Goal: Task Accomplishment & Management: Manage account settings

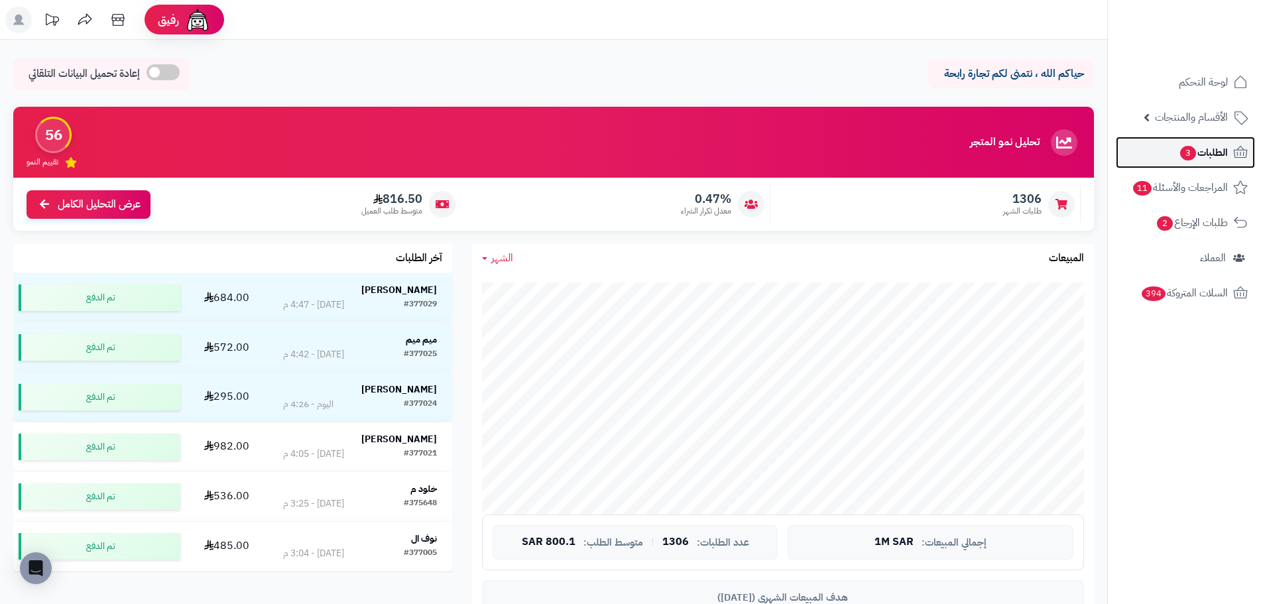
click at [1207, 155] on span "الطلبات 3" at bounding box center [1203, 152] width 49 height 19
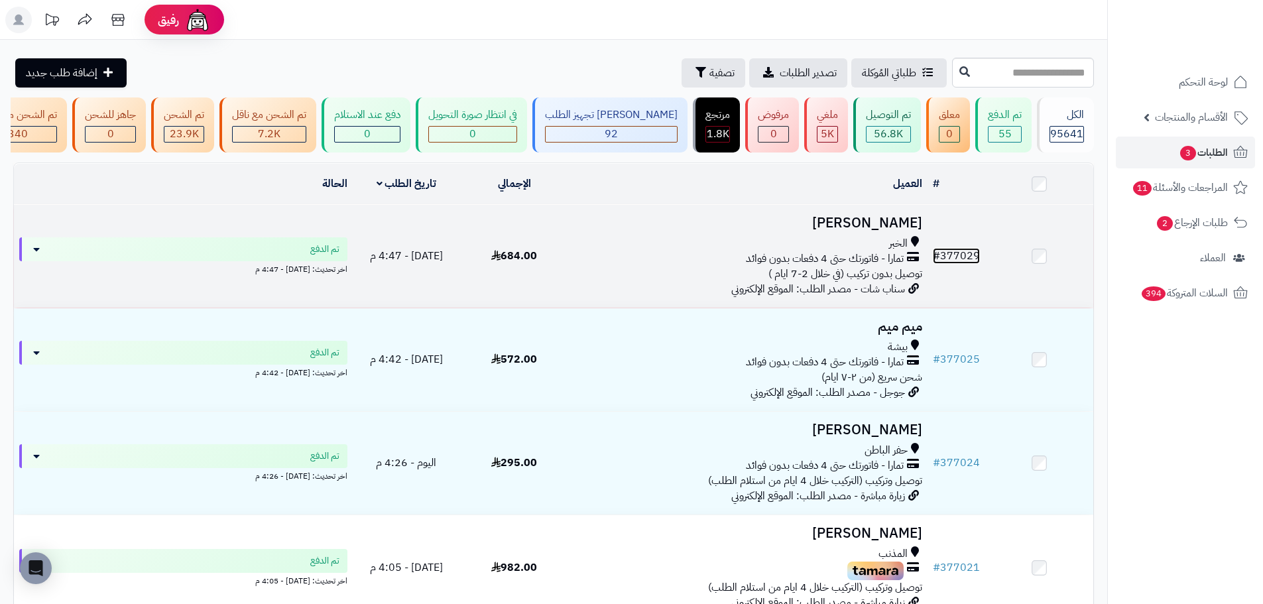
click at [971, 263] on link "# 377029" at bounding box center [956, 256] width 47 height 16
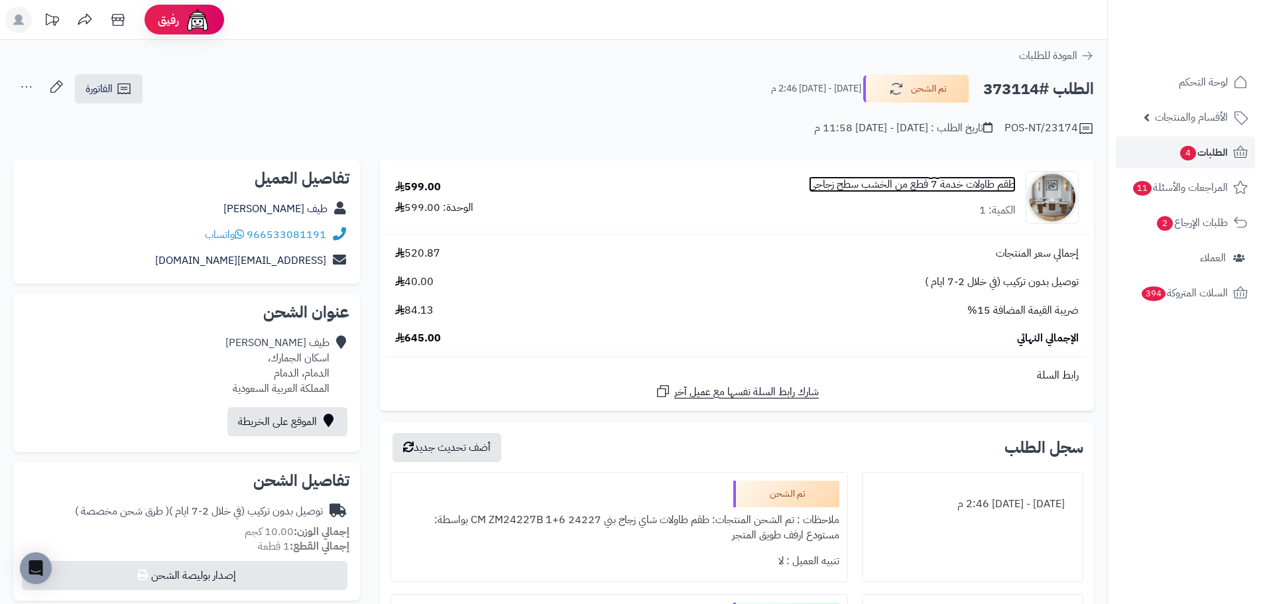
click at [872, 179] on link "طقم طاولات خدمة 7 قطع من الخشب سطح زجاجي" at bounding box center [912, 184] width 207 height 15
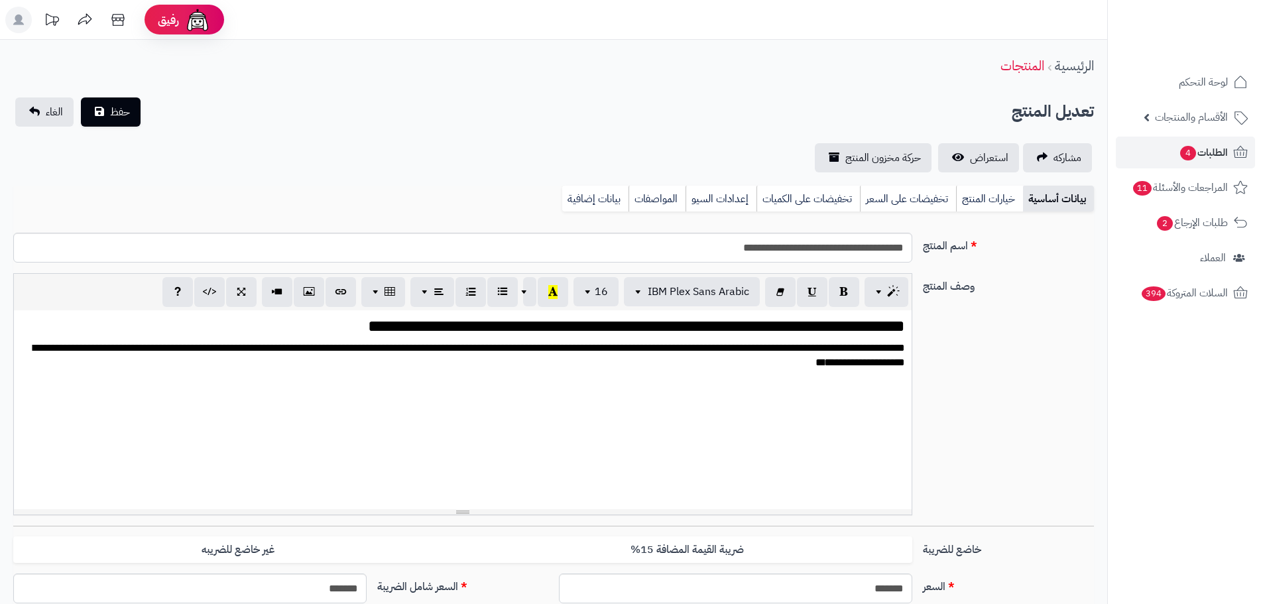
click at [583, 202] on link "بيانات إضافية" at bounding box center [595, 199] width 66 height 27
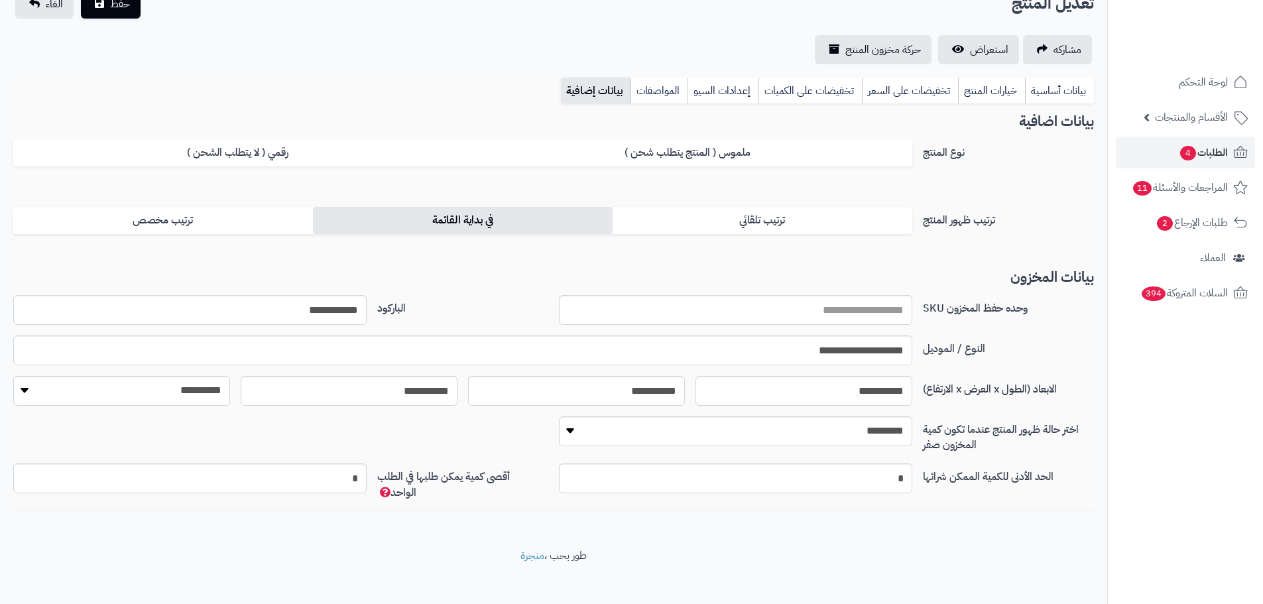
scroll to position [119, 0]
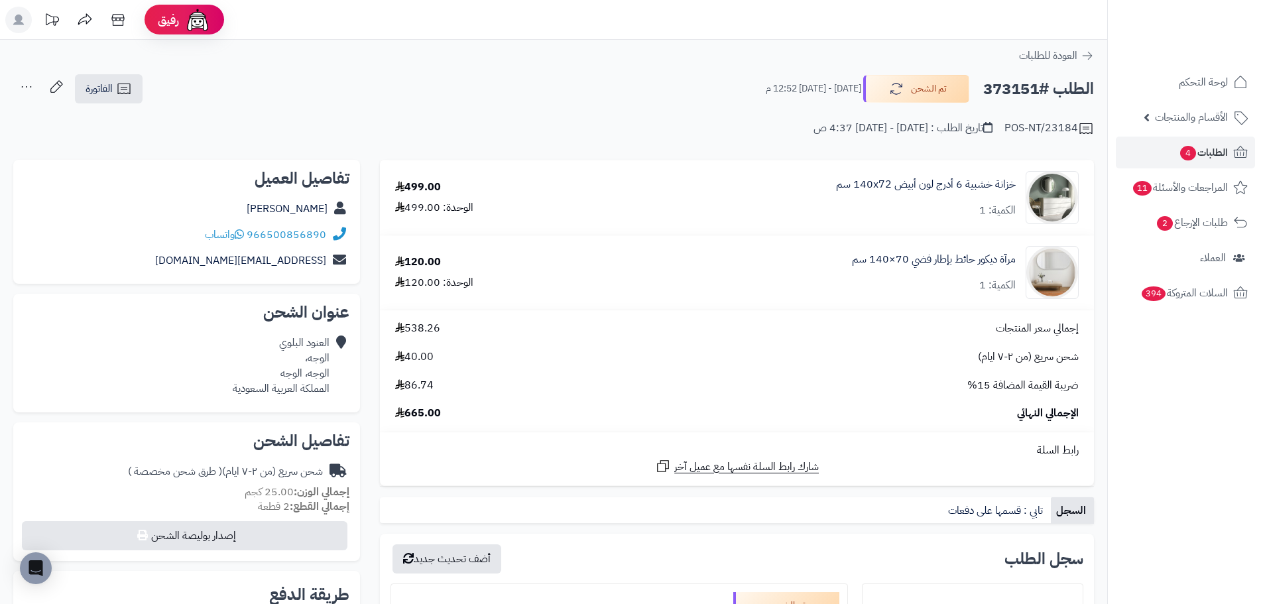
scroll to position [133, 0]
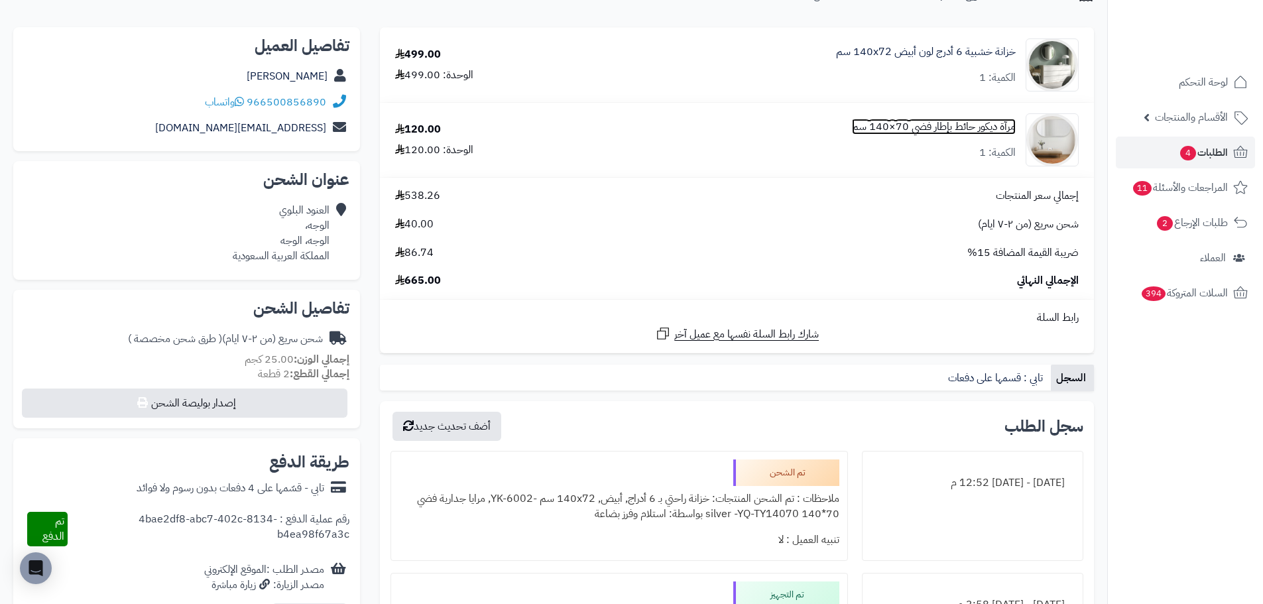
click at [889, 129] on link "مرآة ديكور حائط بإطار فضي 70×140 سم" at bounding box center [934, 126] width 164 height 15
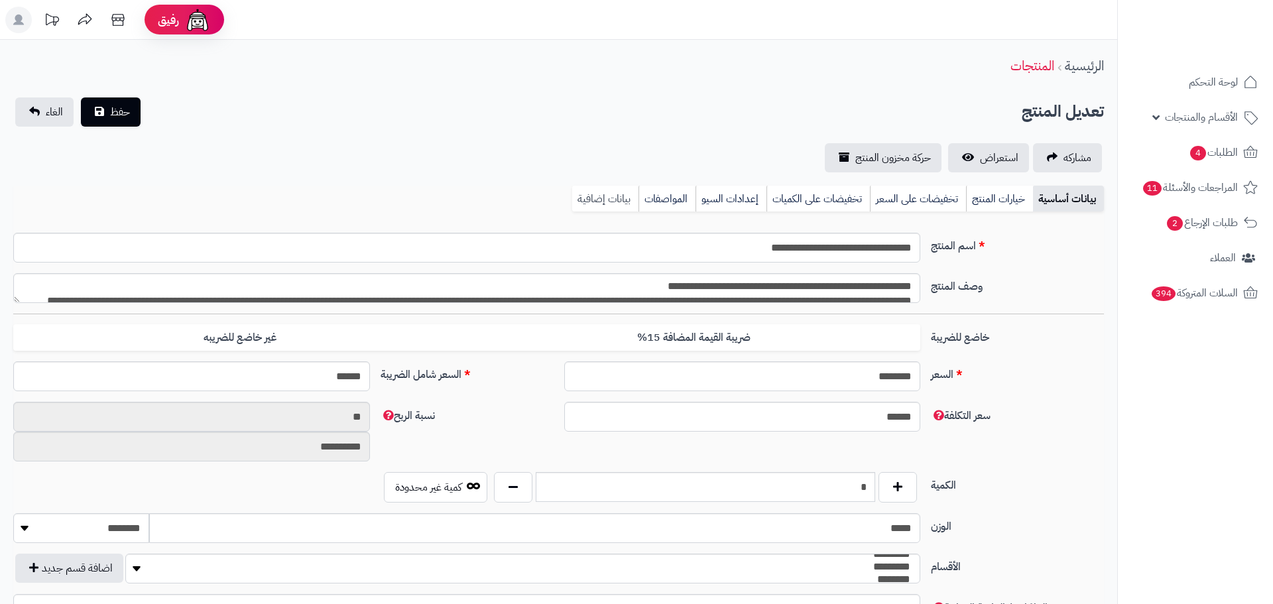
click at [609, 198] on link "بيانات إضافية" at bounding box center [605, 199] width 66 height 27
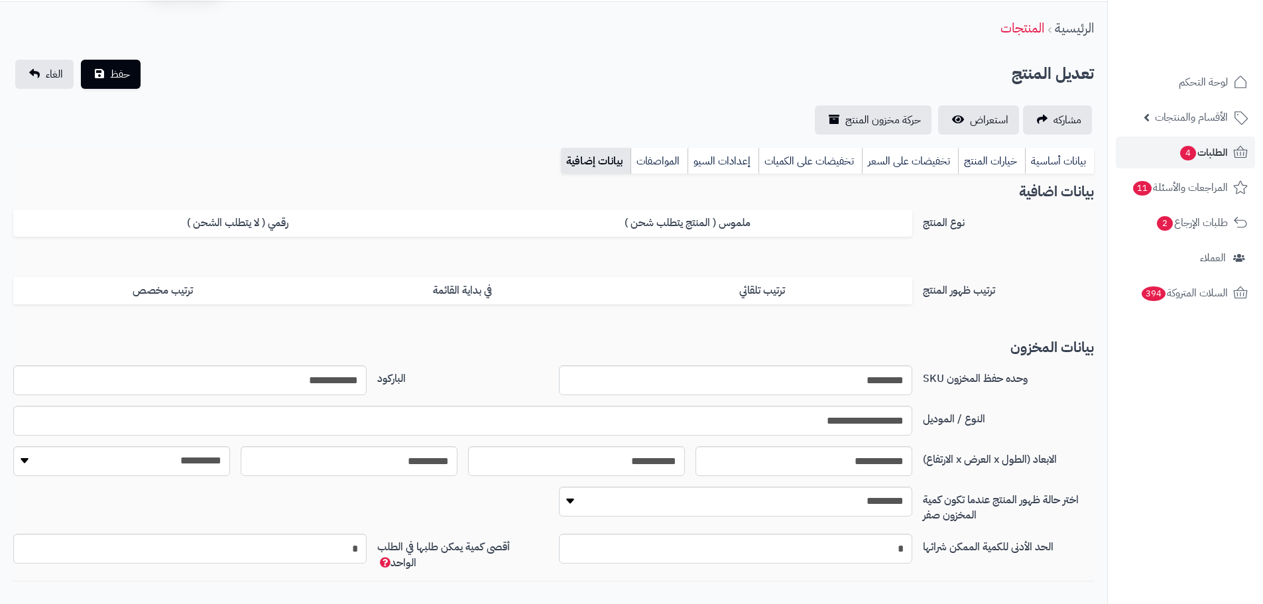
scroll to position [119, 0]
